Goal: Connect with others: Participate in discussion

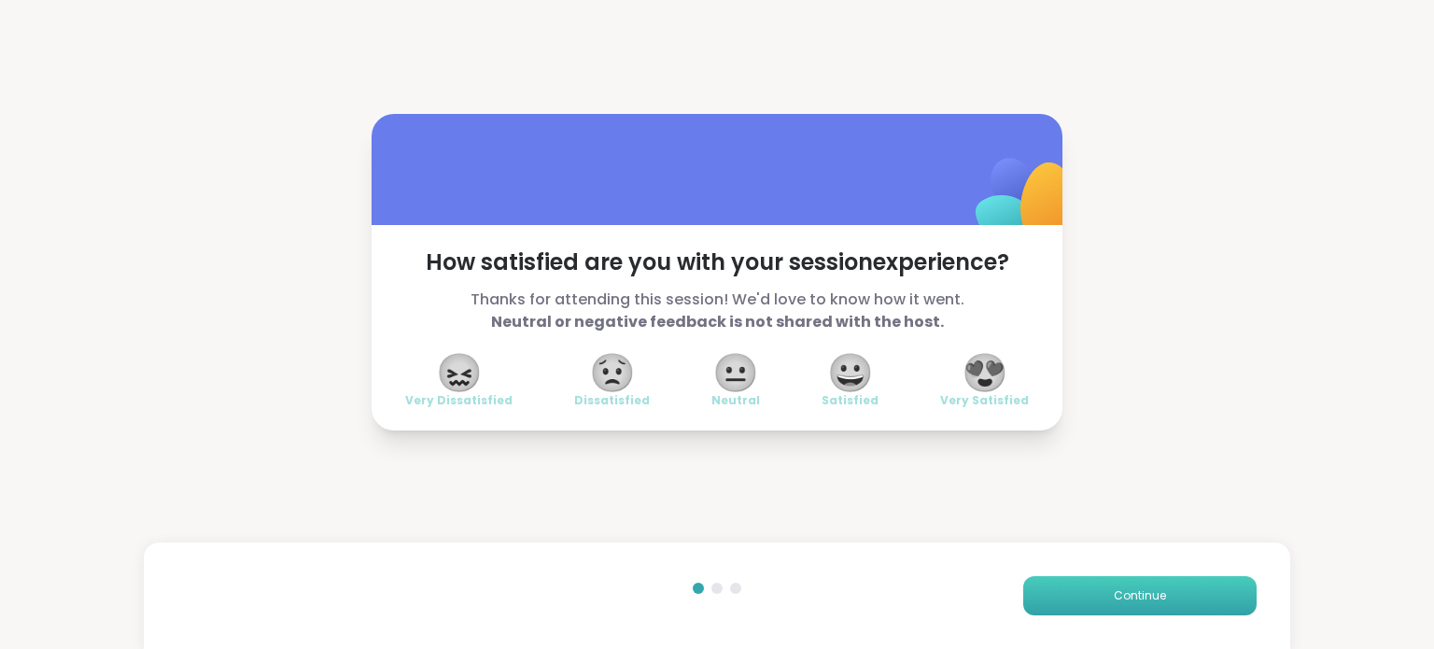
click at [1162, 578] on button "Continue" at bounding box center [1140, 595] width 233 height 39
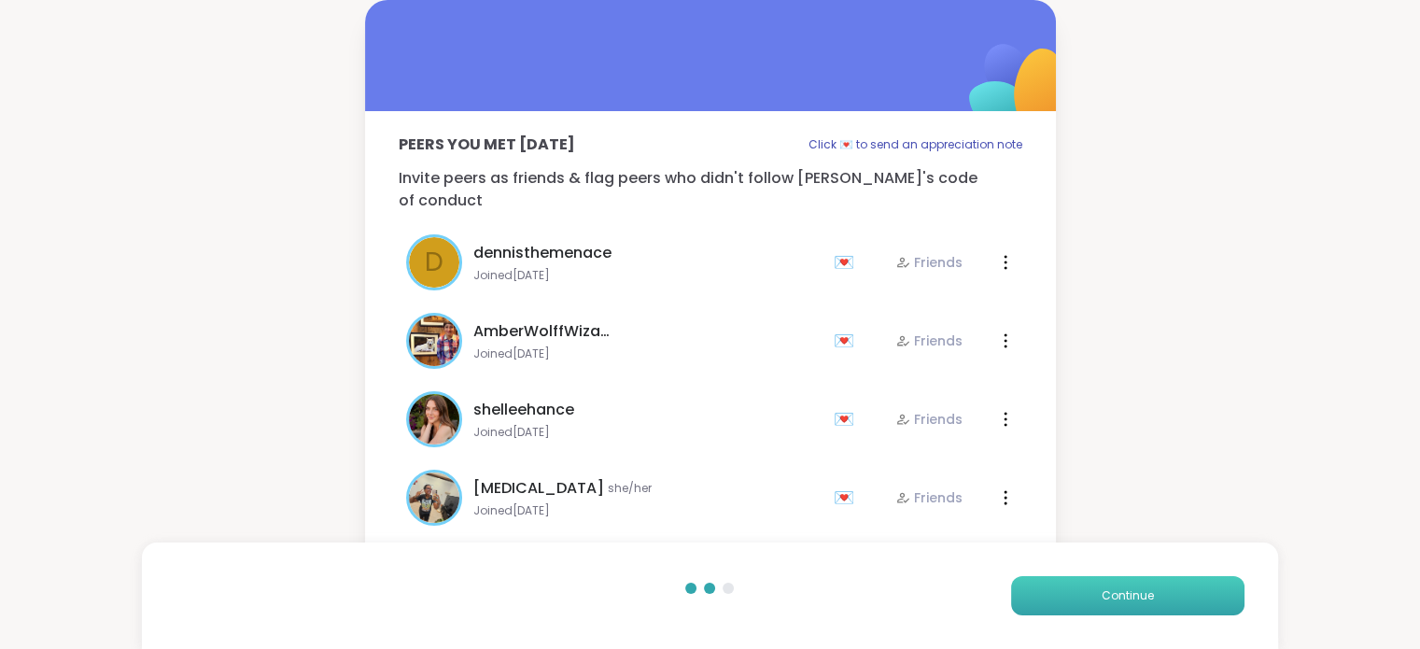
click at [1162, 578] on button "Continue" at bounding box center [1127, 595] width 233 height 39
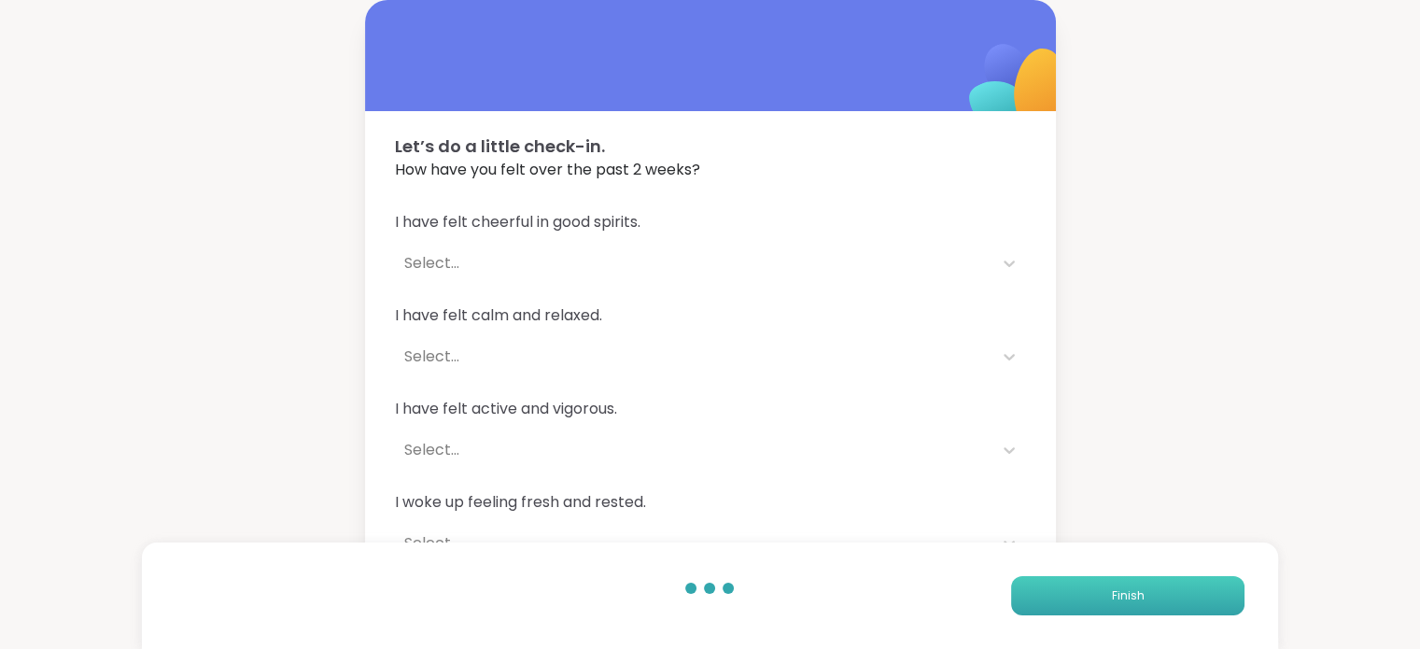
click at [1162, 578] on button "Finish" at bounding box center [1127, 595] width 233 height 39
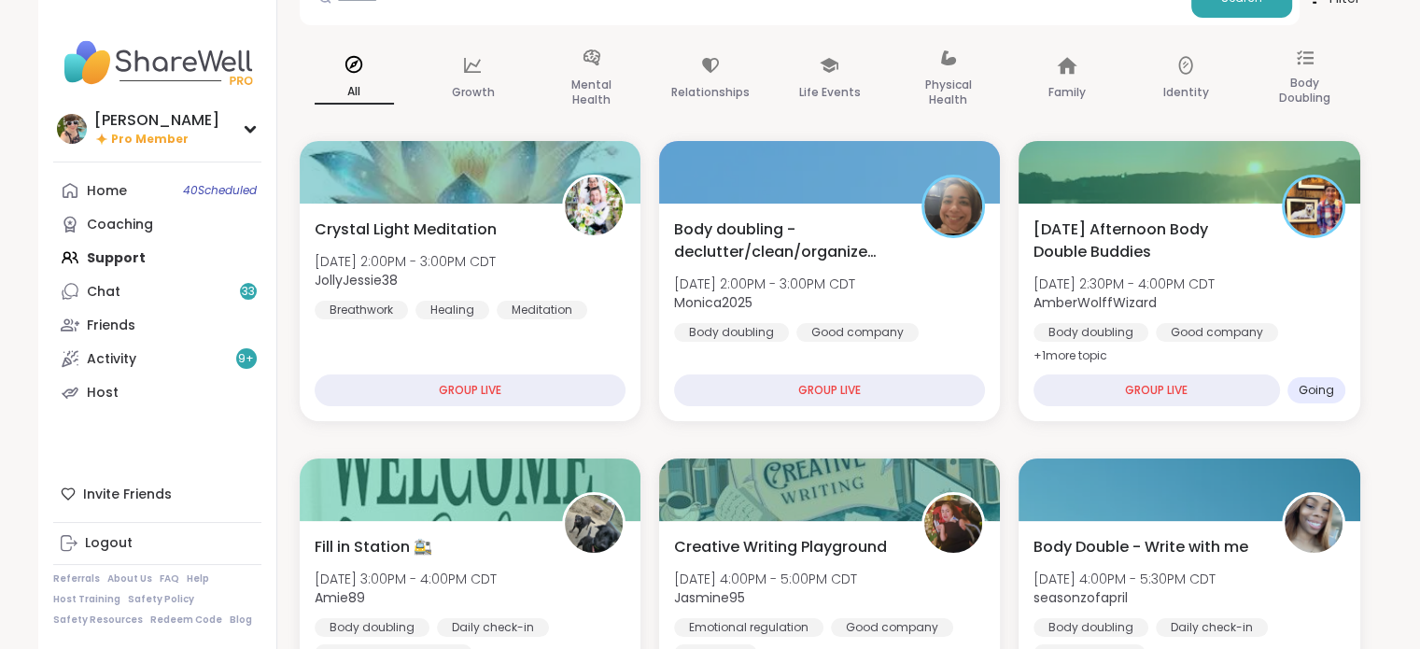
scroll to position [122, 0]
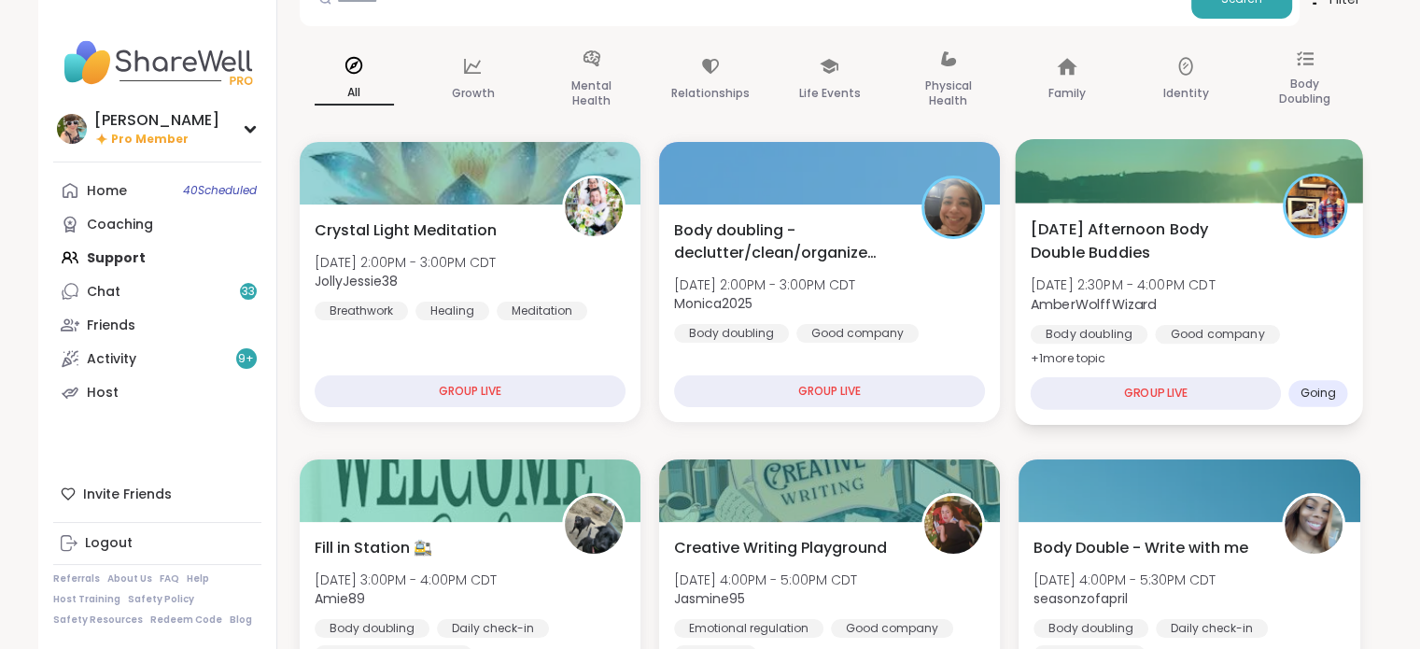
click at [1214, 275] on span "Wed, Oct 08 | 2:30PM - 4:00PM CDT" at bounding box center [1123, 284] width 185 height 19
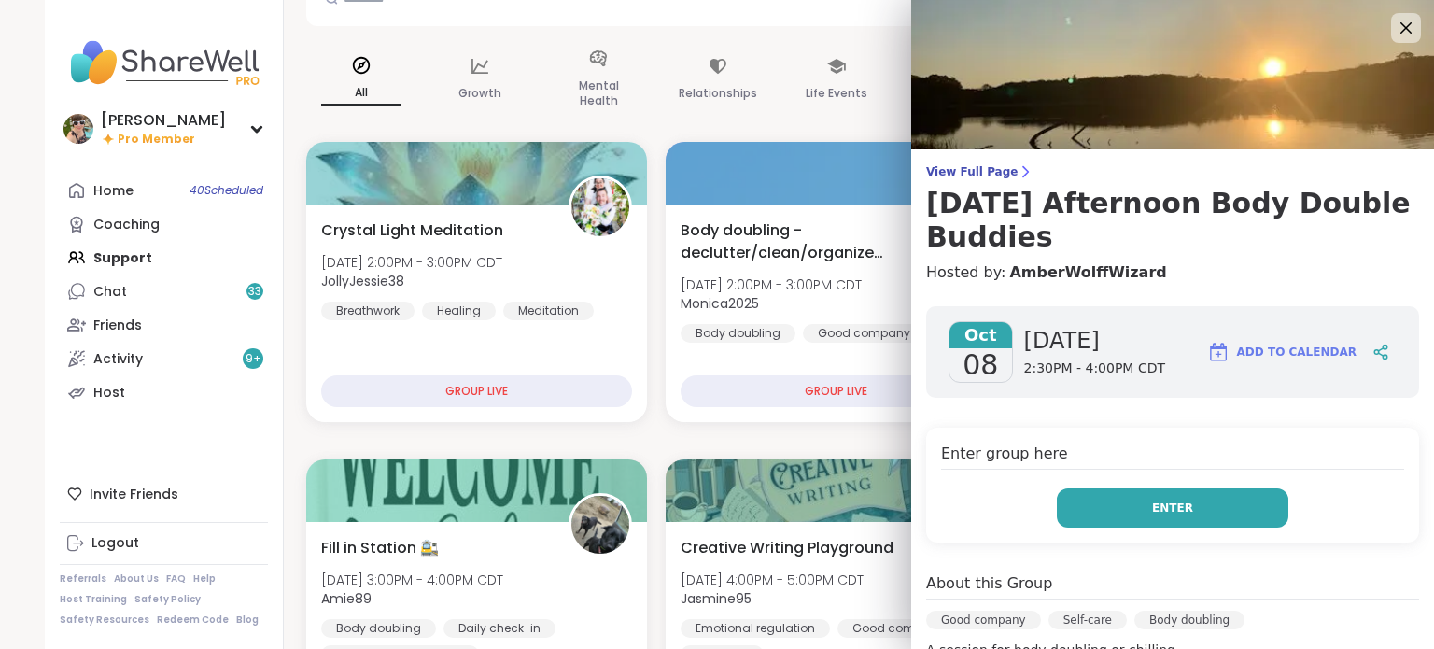
click at [1096, 512] on button "Enter" at bounding box center [1173, 507] width 232 height 39
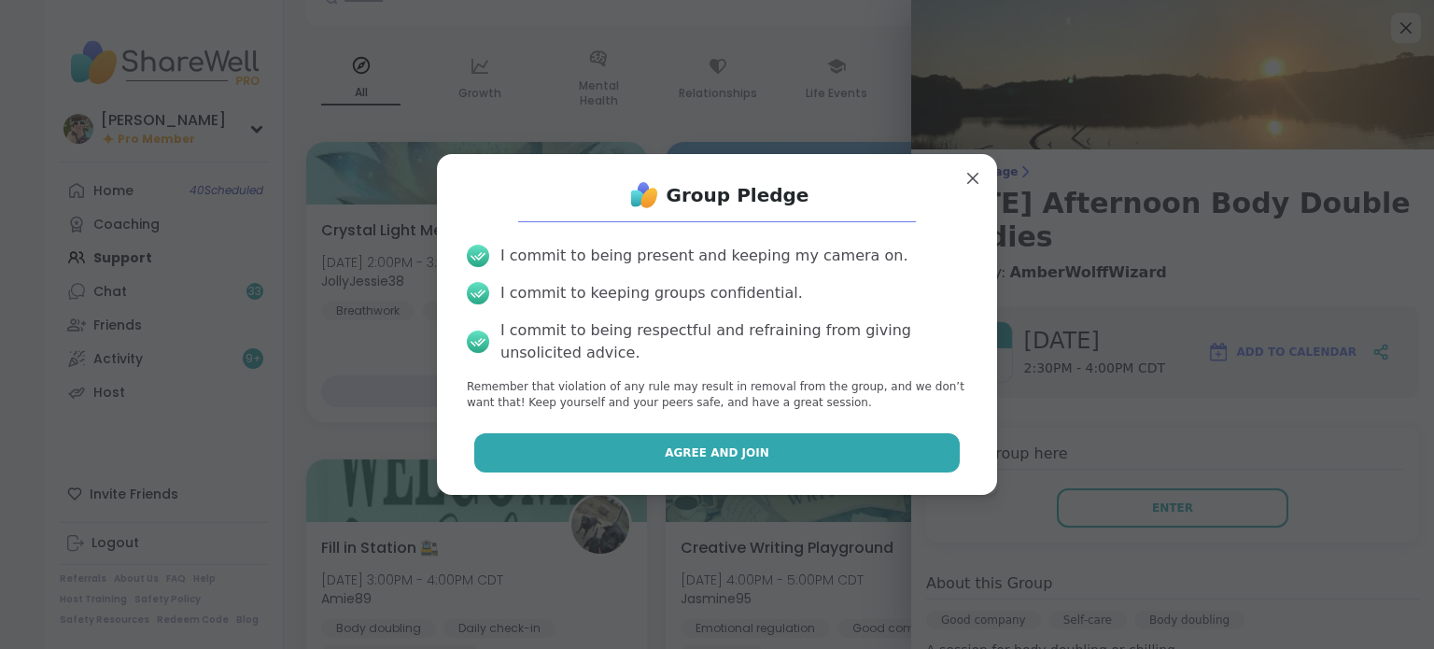
click at [850, 460] on button "Agree and Join" at bounding box center [717, 452] width 487 height 39
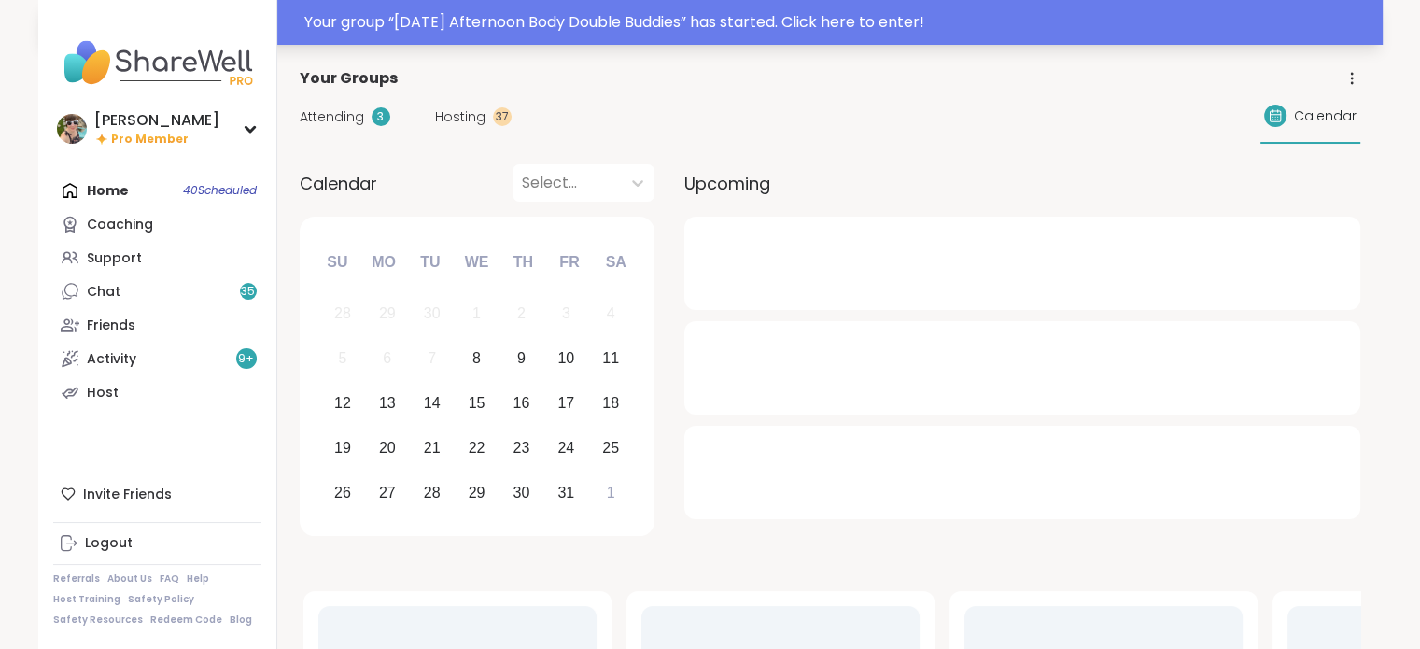
click at [719, 20] on div "Your group “ [DATE] Afternoon Body Double Buddies ” has started. Click here to …" at bounding box center [837, 22] width 1067 height 22
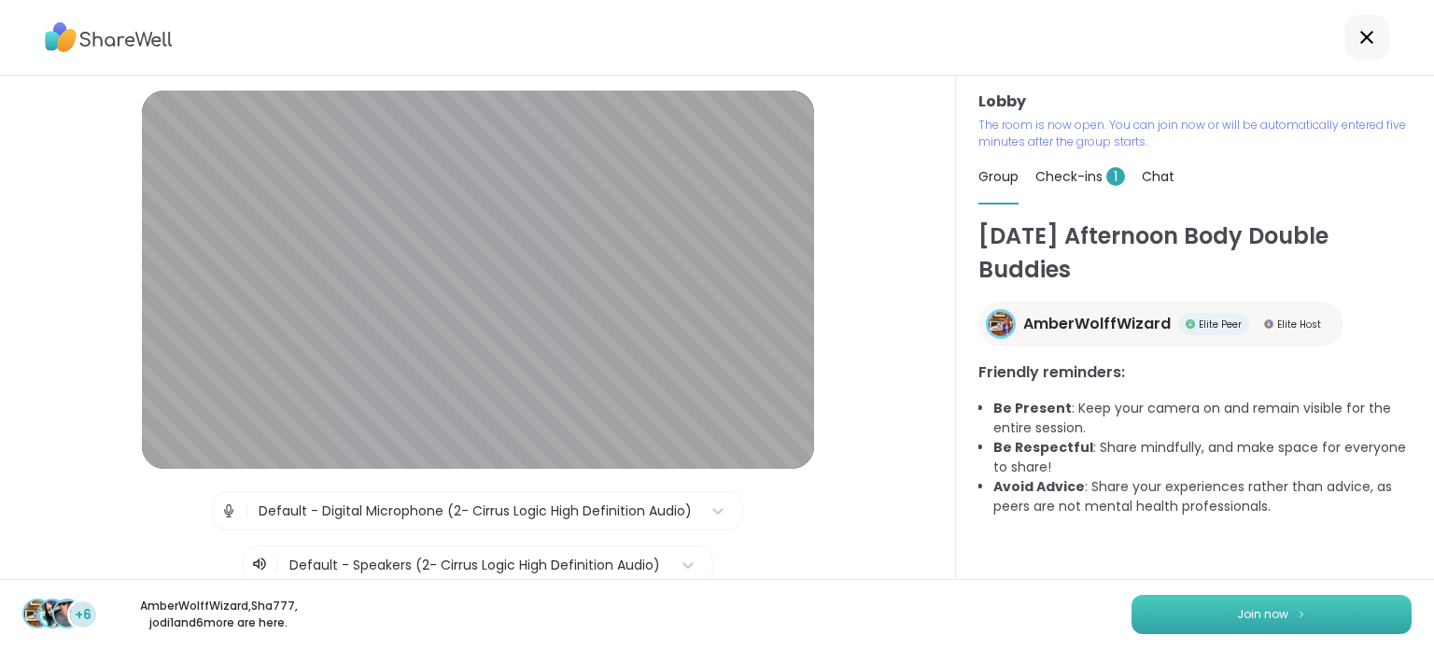
click at [1177, 611] on button "Join now" at bounding box center [1272, 614] width 280 height 39
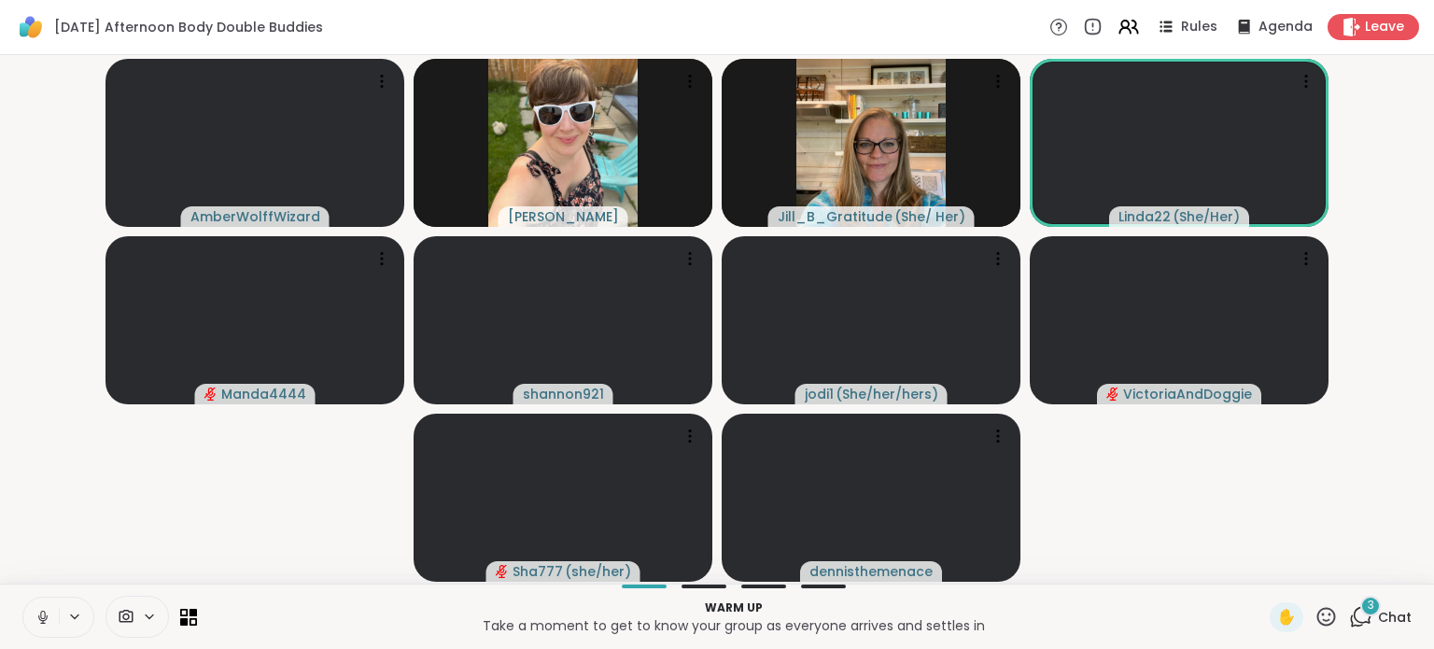
click at [49, 621] on icon at bounding box center [43, 617] width 17 height 17
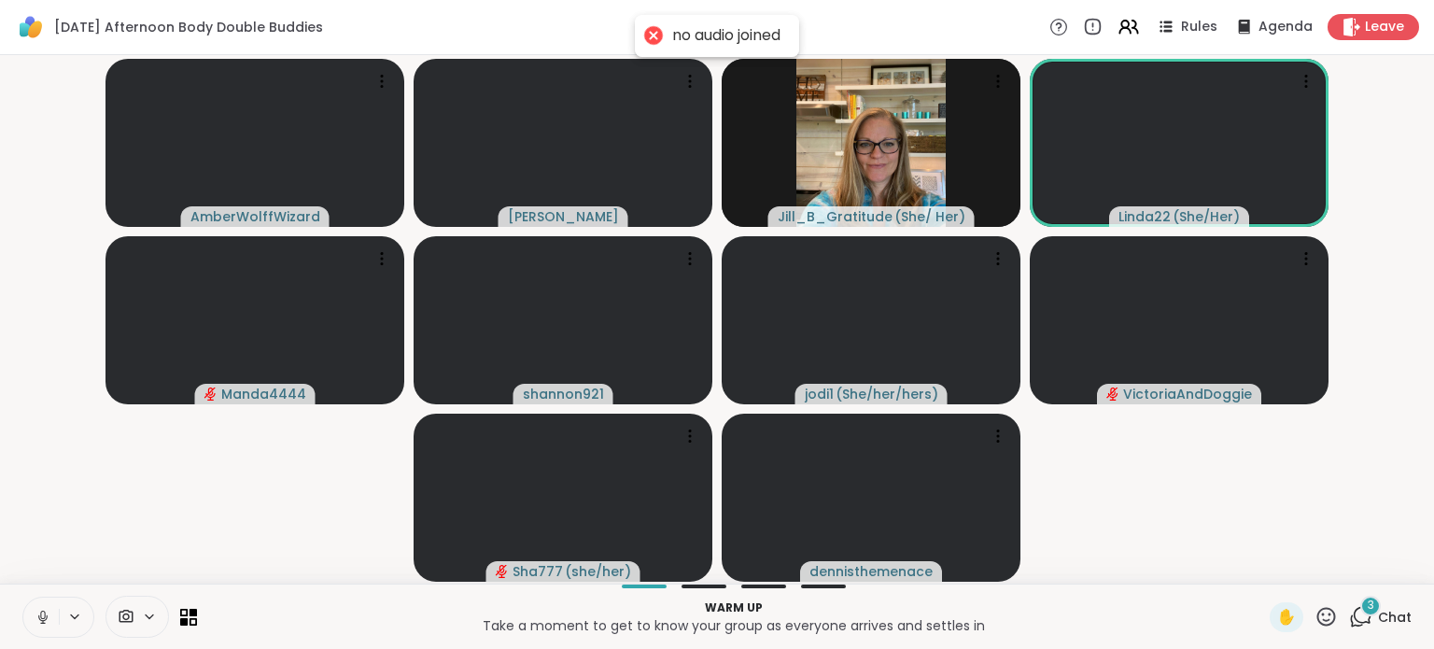
click at [49, 621] on icon at bounding box center [43, 617] width 17 height 17
